Goal: Task Accomplishment & Management: Manage account settings

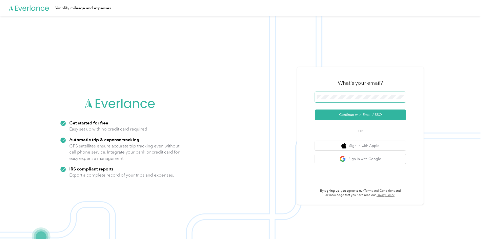
click at [351, 99] on span at bounding box center [360, 97] width 91 height 11
click at [352, 114] on button "Continue with Email / SSO" at bounding box center [360, 114] width 91 height 11
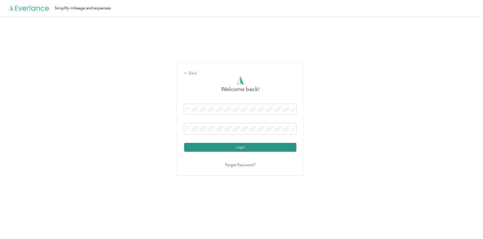
click at [242, 147] on button "Login" at bounding box center [240, 147] width 112 height 9
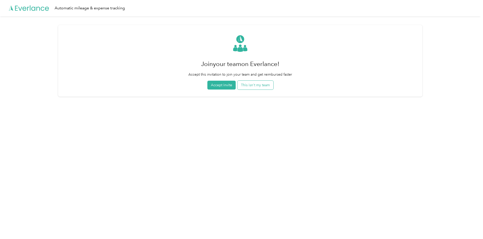
click at [252, 89] on button "This isn't my team" at bounding box center [255, 85] width 36 height 9
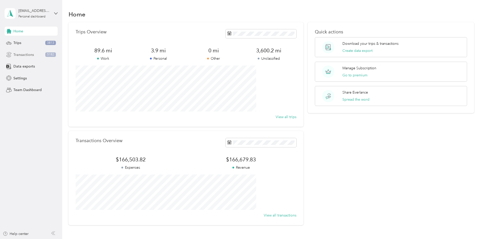
click at [31, 55] on span "Transactions" at bounding box center [23, 54] width 20 height 5
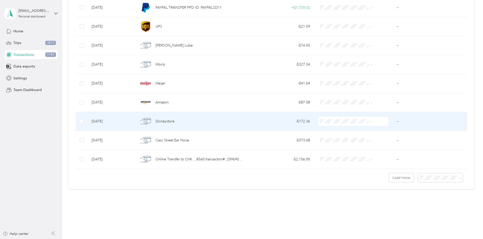
scroll to position [397, 0]
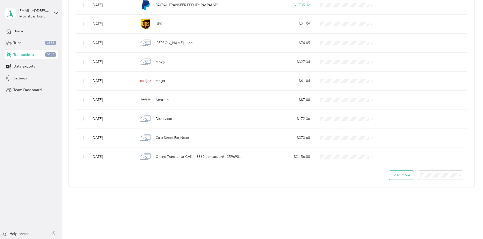
click at [389, 174] on button "Load more" at bounding box center [401, 175] width 25 height 9
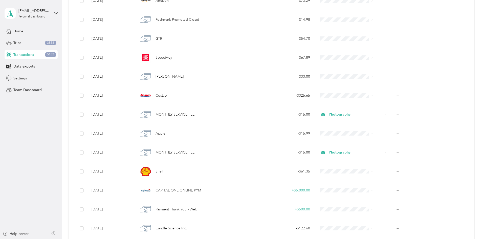
scroll to position [0, 0]
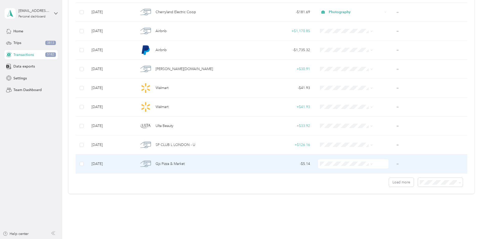
scroll to position [871, 0]
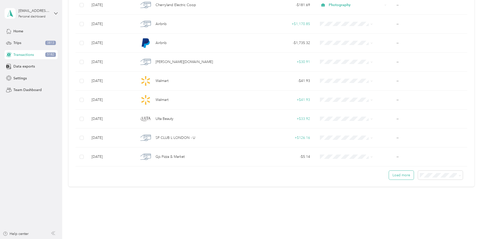
click at [389, 177] on button "Load more" at bounding box center [401, 175] width 25 height 9
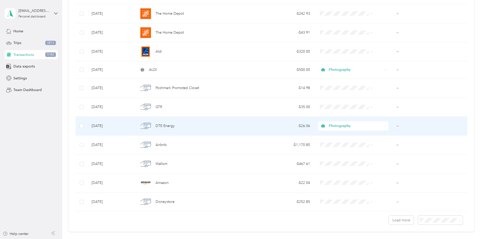
scroll to position [1301, 0]
